Goal: Information Seeking & Learning: Learn about a topic

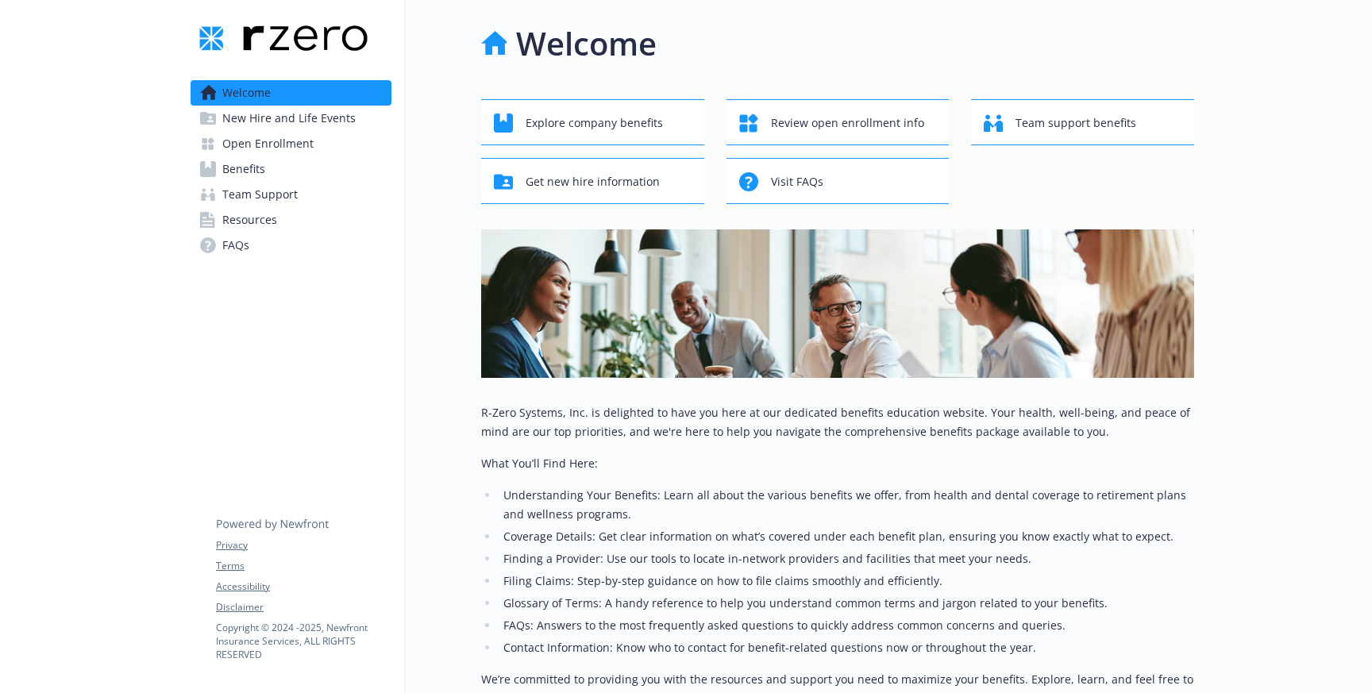
click at [253, 116] on span "New Hire and Life Events" at bounding box center [288, 118] width 133 height 25
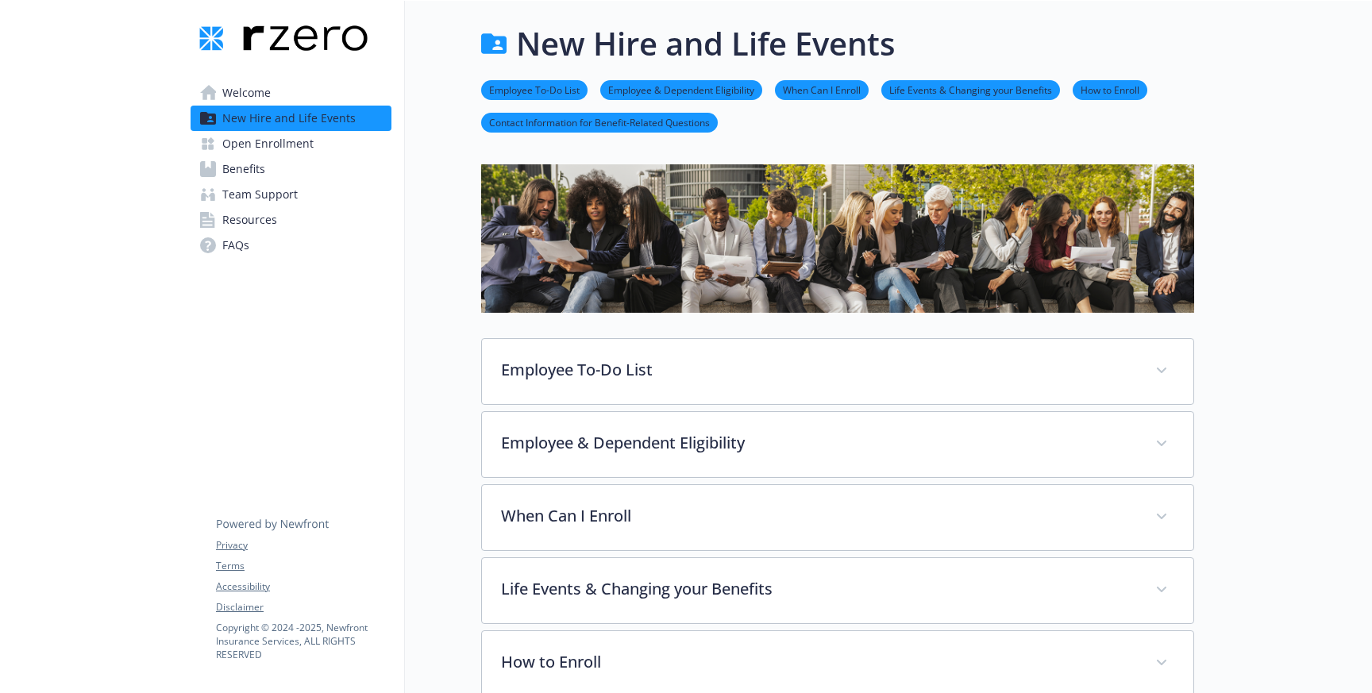
click at [257, 144] on span "Open Enrollment" at bounding box center [267, 143] width 91 height 25
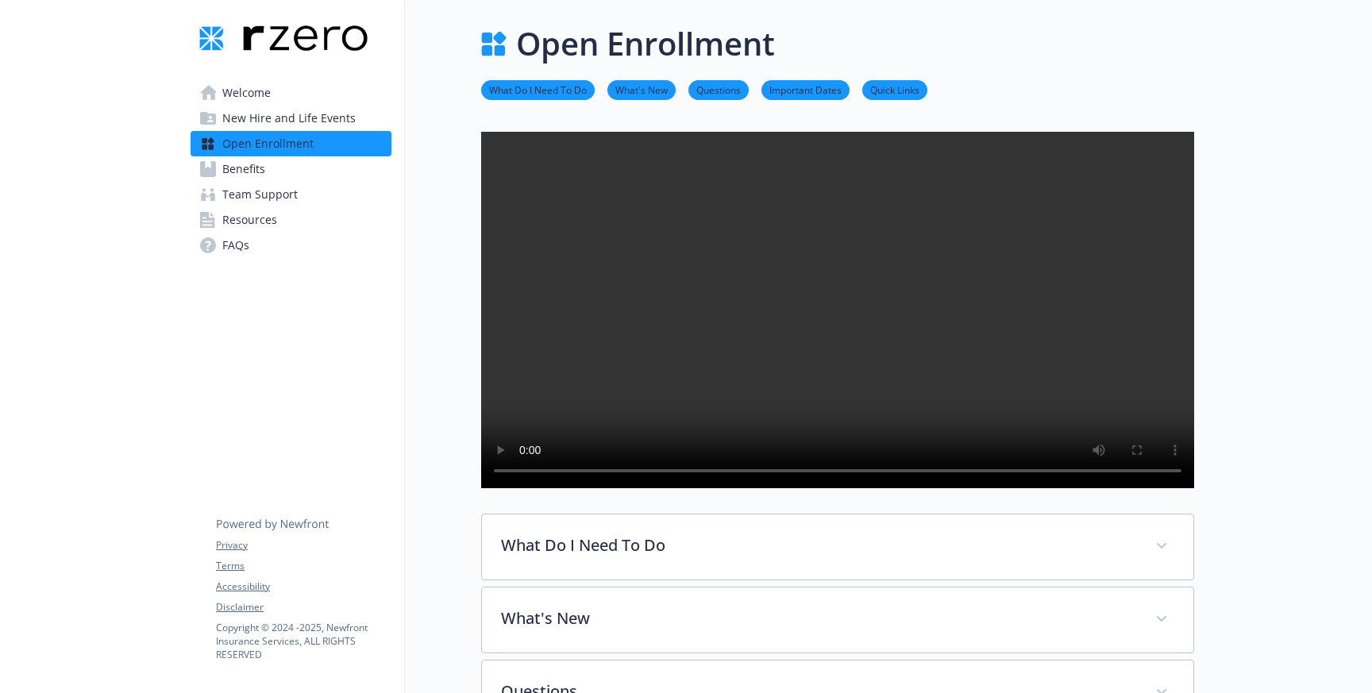
click at [227, 169] on span "Benefits" at bounding box center [243, 168] width 43 height 25
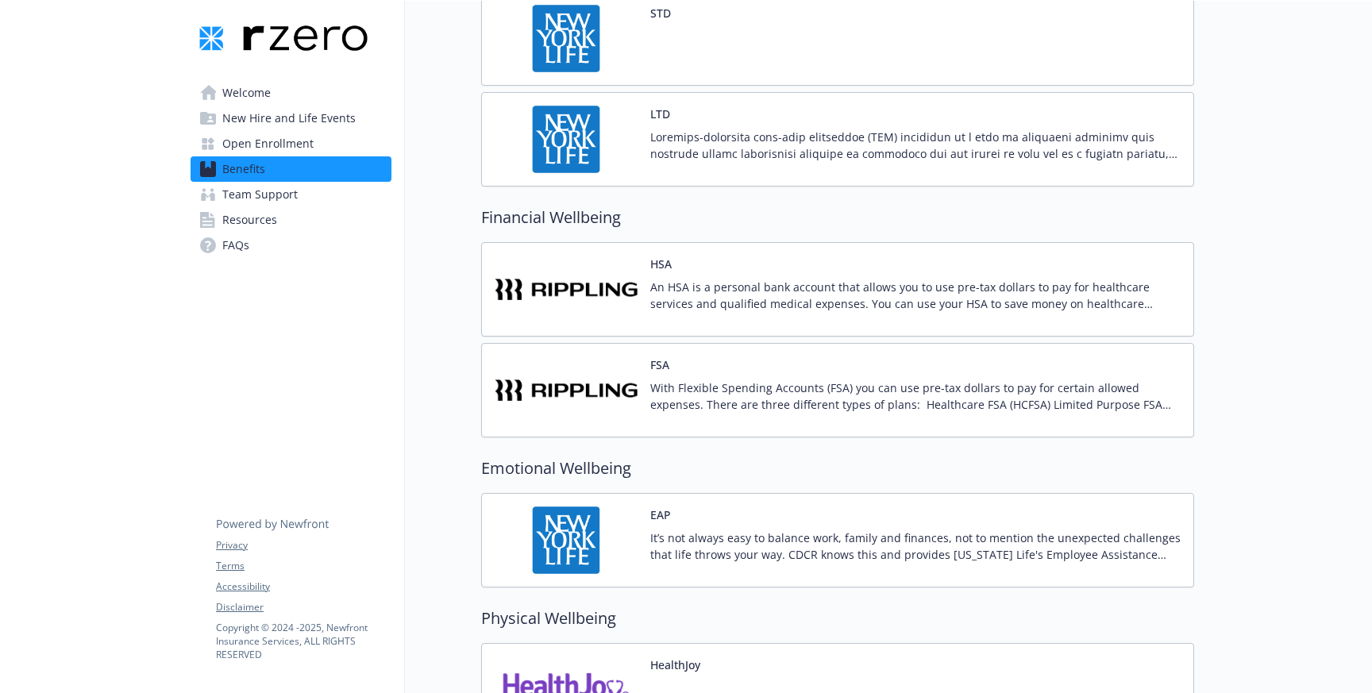
scroll to position [1348, 0]
